Goal: Task Accomplishment & Management: Manage account settings

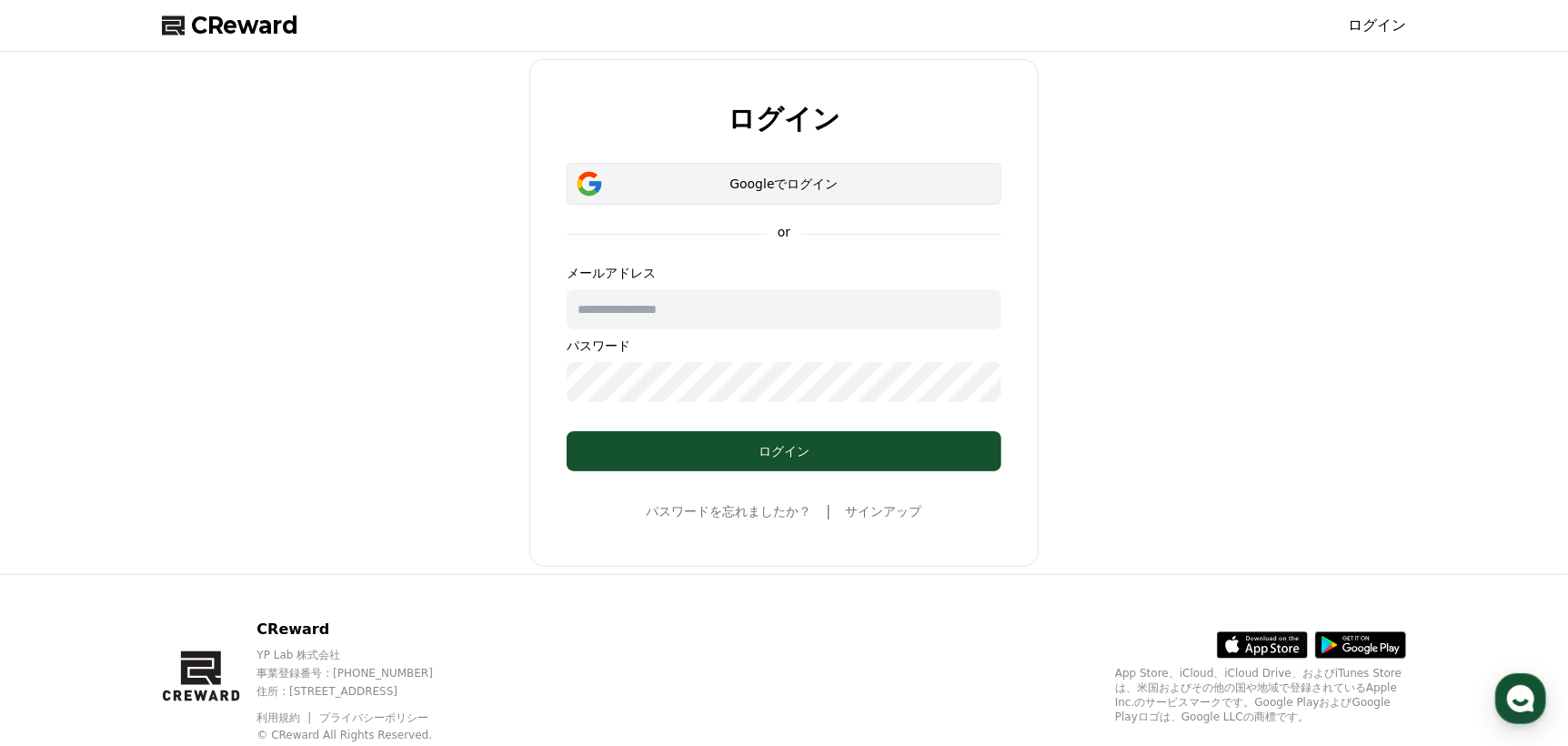
click at [902, 175] on div "Googleでログイン" at bounding box center [784, 184] width 382 height 18
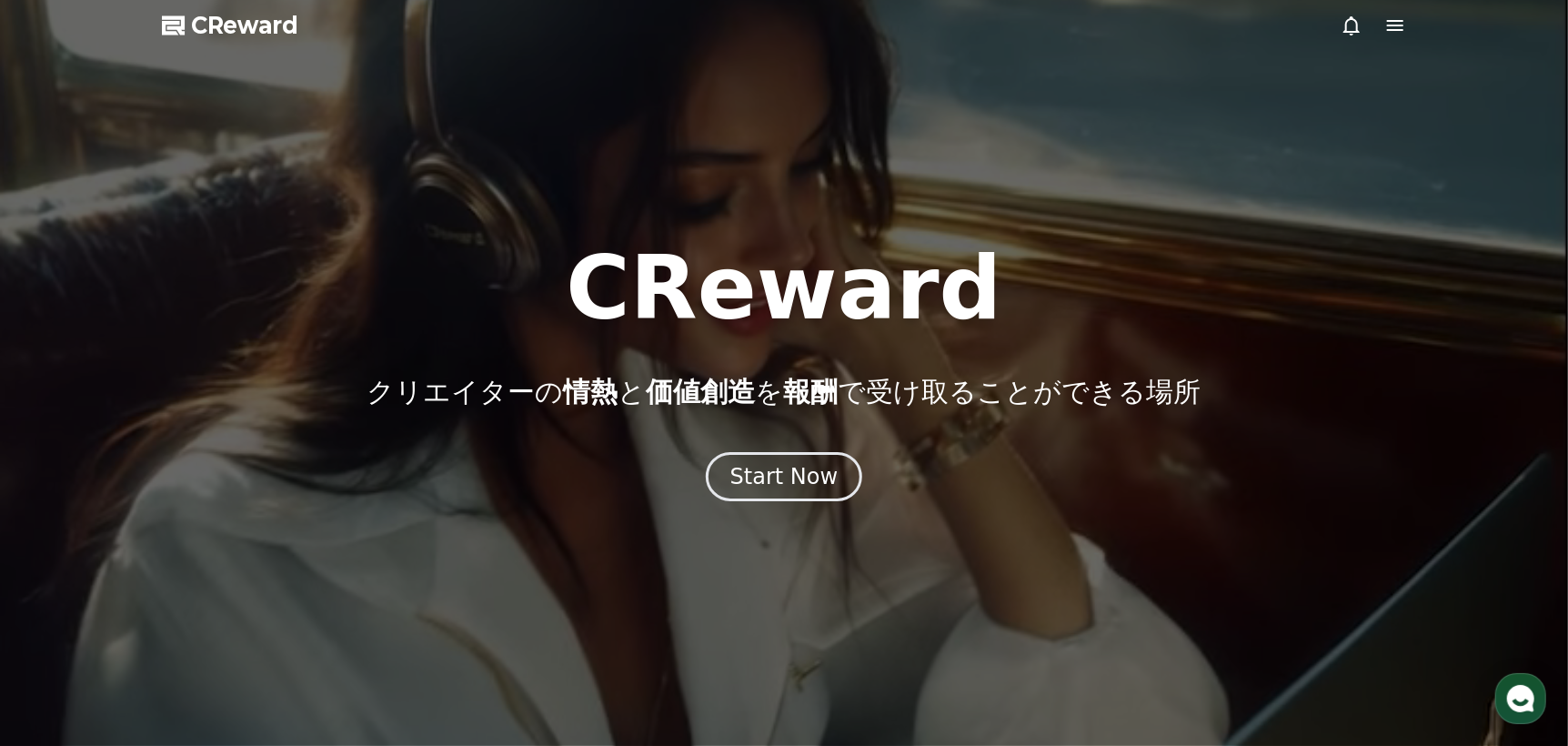
click at [1341, 24] on icon at bounding box center [1352, 26] width 22 height 22
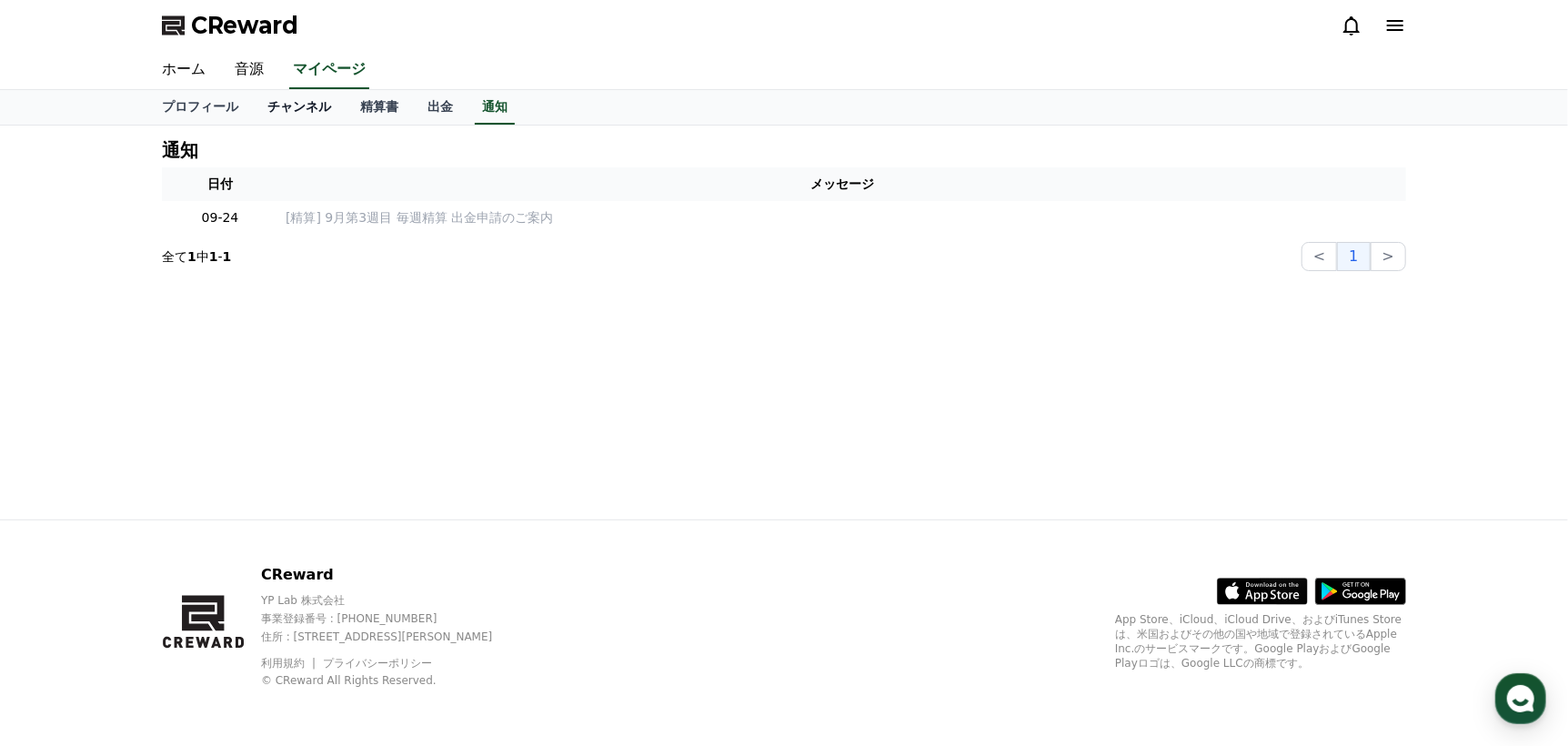
click at [289, 103] on link "チャンネル" at bounding box center [299, 108] width 93 height 35
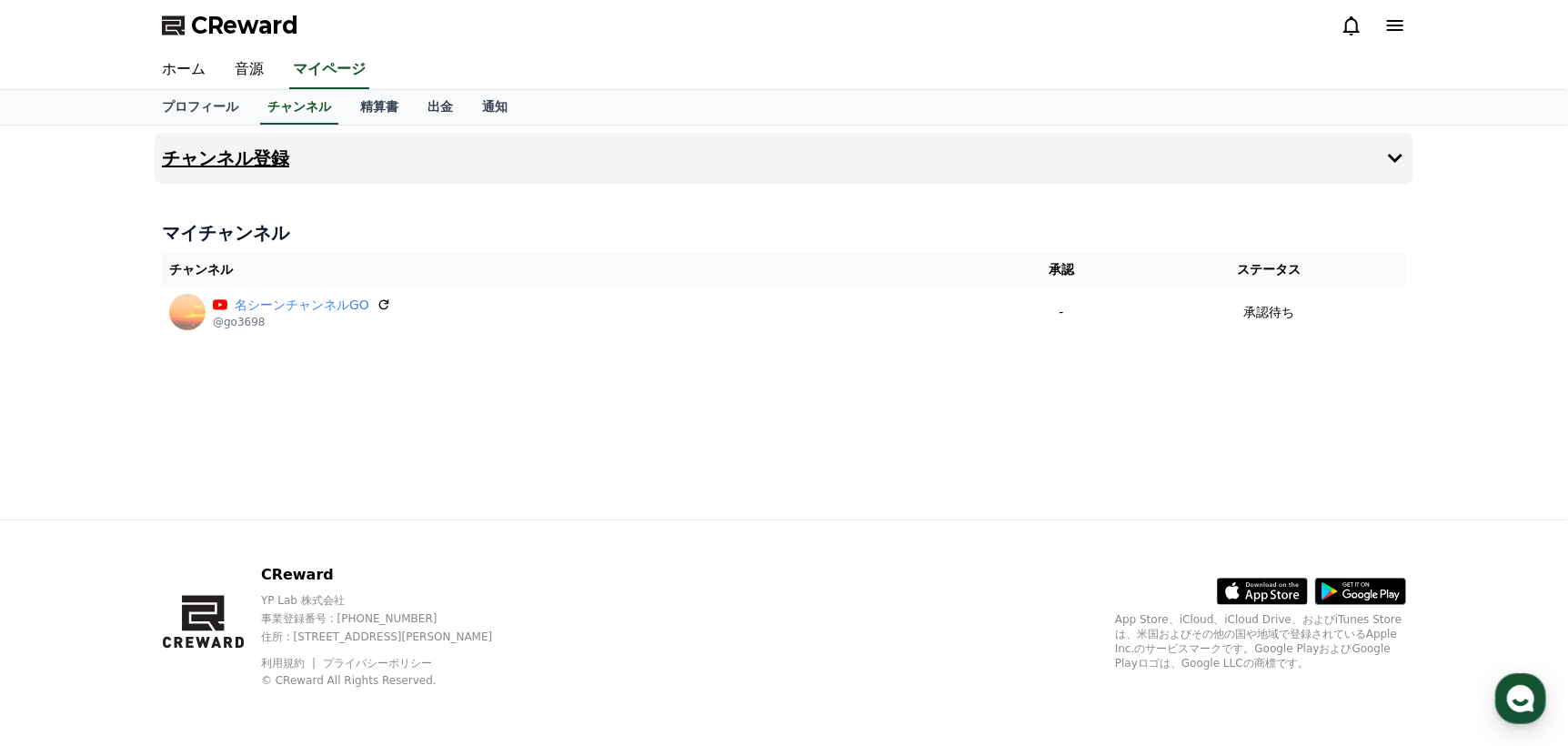
click at [1389, 154] on icon at bounding box center [1395, 158] width 15 height 9
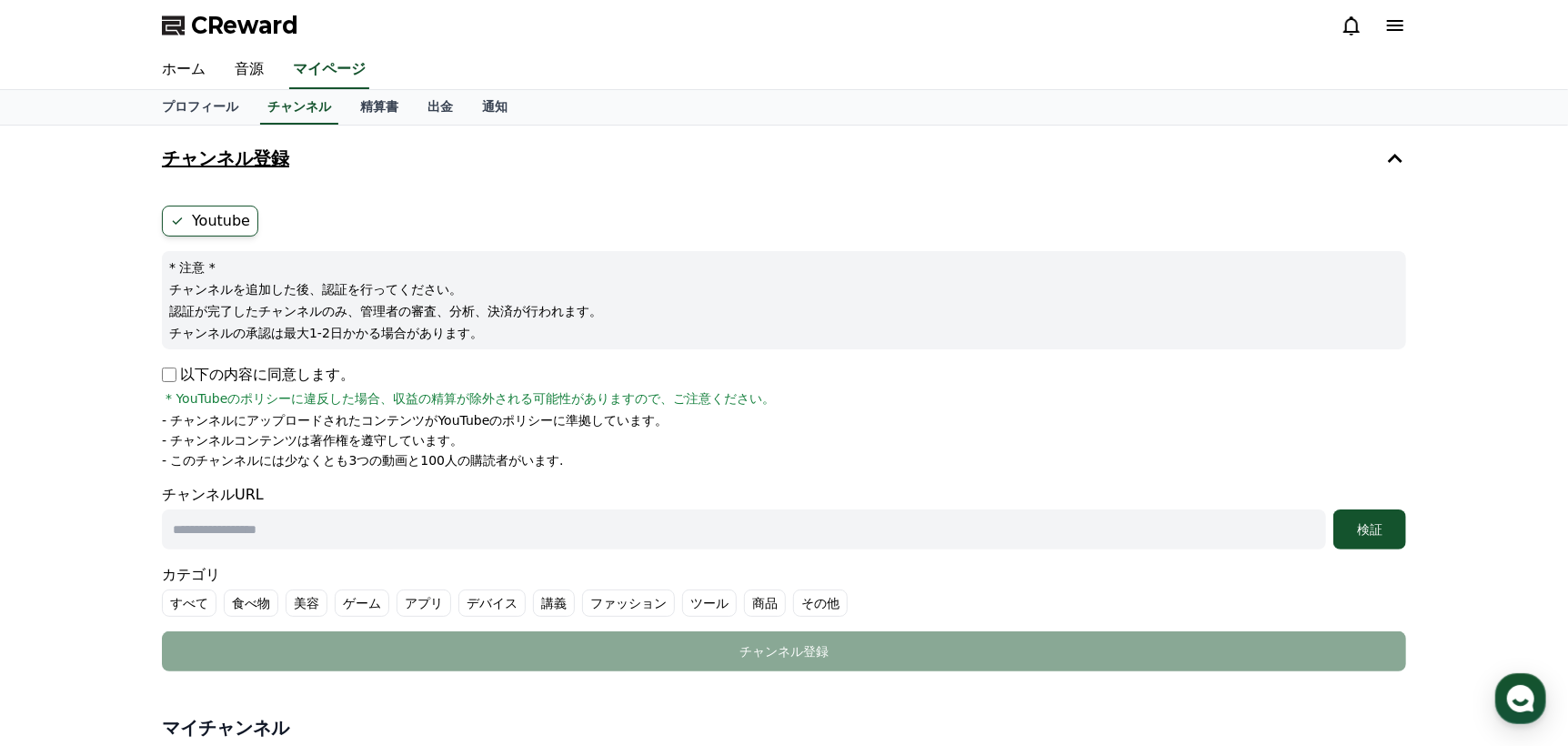
click at [1385, 156] on icon at bounding box center [1395, 158] width 22 height 22
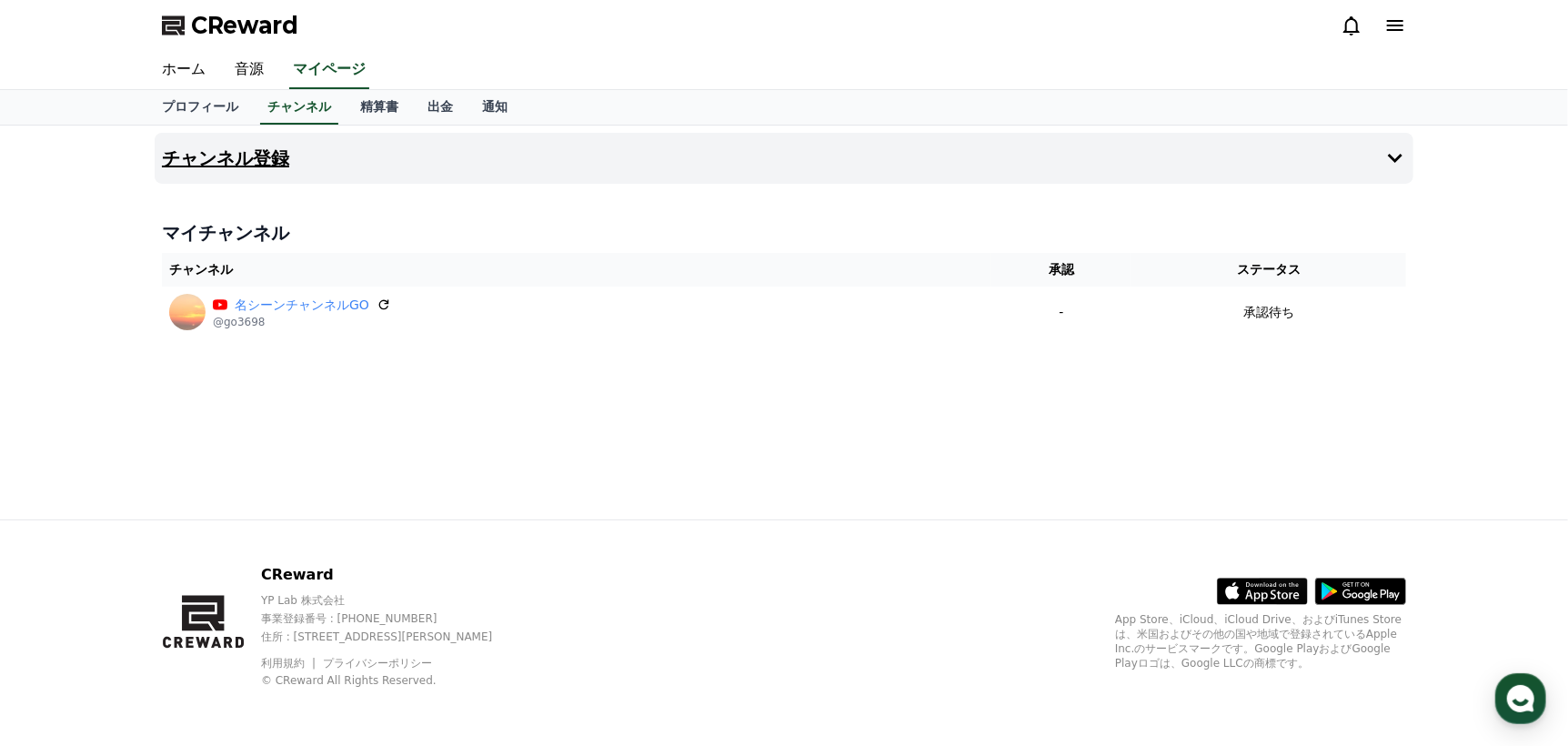
click at [1415, 29] on div "CReward" at bounding box center [784, 25] width 1273 height 51
click at [1404, 29] on icon at bounding box center [1395, 26] width 22 height 22
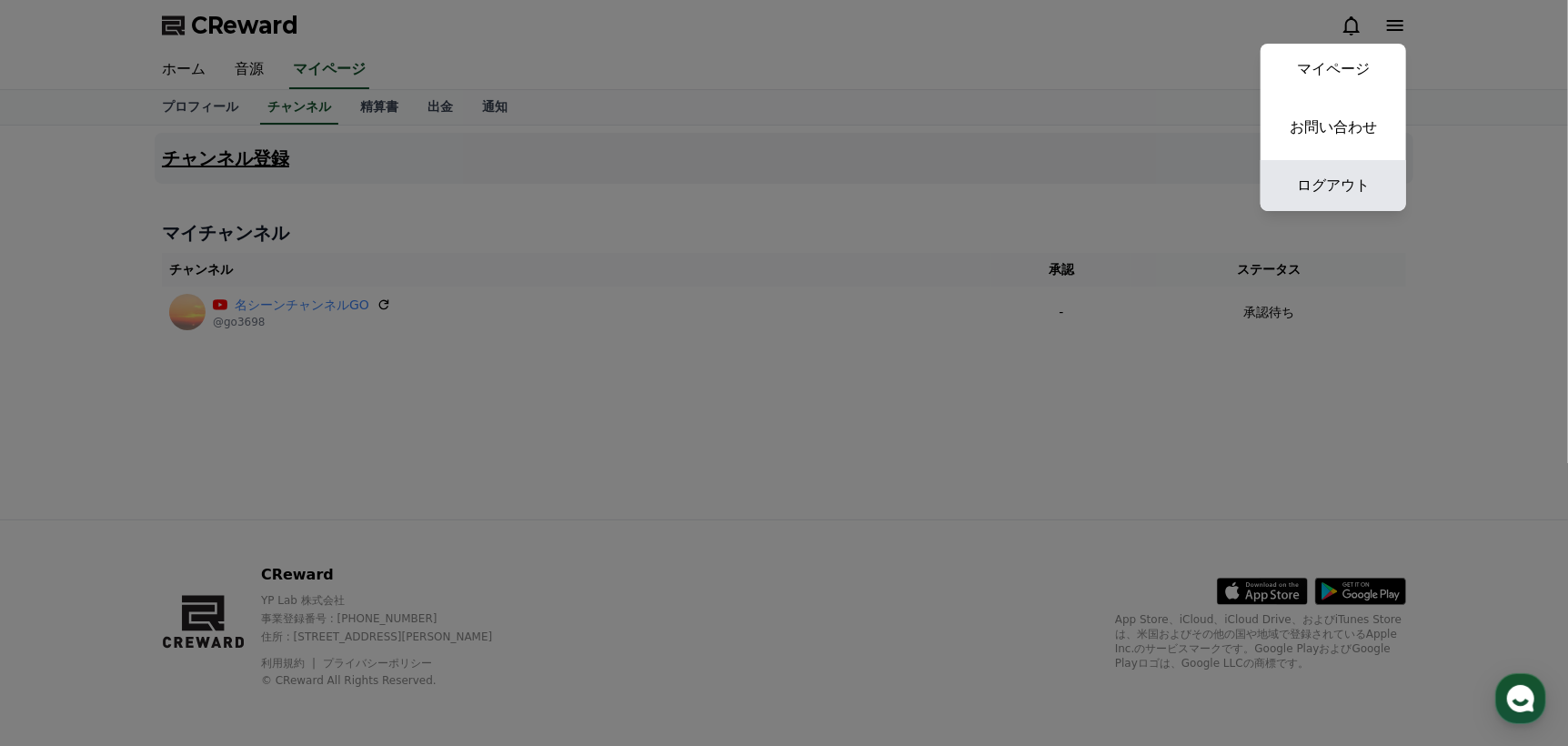
click at [1351, 171] on link "ログアウト" at bounding box center [1333, 185] width 145 height 51
